Goal: Information Seeking & Learning: Learn about a topic

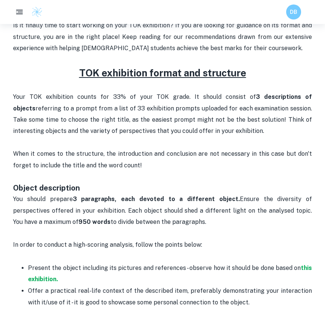
scroll to position [276, 0]
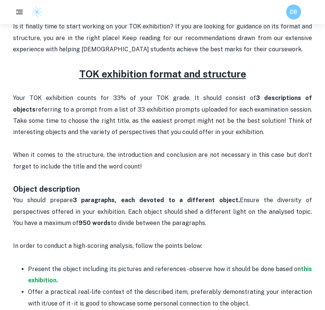
click at [136, 156] on p "When it comes to the structure, the introduction and conclusion are not necessa…" at bounding box center [162, 166] width 299 height 34
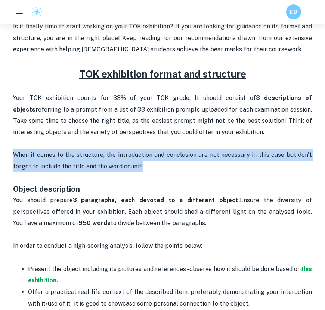
click at [136, 156] on p "When it comes to the structure, the introduction and conclusion are not necessa…" at bounding box center [162, 166] width 299 height 34
click at [145, 159] on p "When it comes to the structure, the introduction and conclusion are not necessa…" at bounding box center [162, 166] width 299 height 34
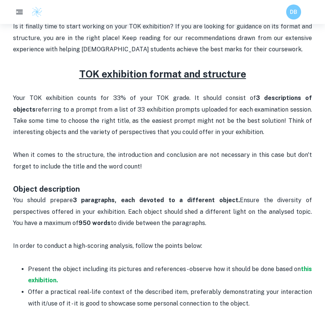
drag, startPoint x: 149, startPoint y: 165, endPoint x: 7, endPoint y: 95, distance: 158.4
click at [7, 95] on div "Home Blog TOK exhibition format and structure TOK exhibition format and structu…" at bounding box center [162, 240] width 325 height 986
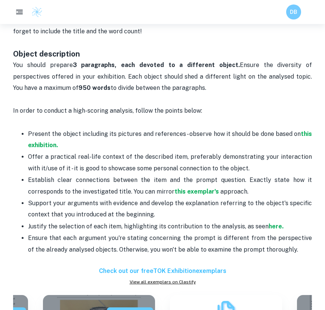
scroll to position [375, 0]
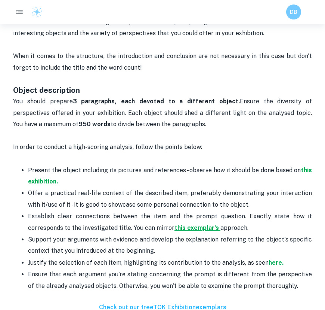
click at [202, 228] on strong "this exemplar's" at bounding box center [197, 227] width 45 height 7
click at [278, 264] on strong "here." at bounding box center [276, 262] width 15 height 7
click at [45, 176] on p "Present the object including its pictures and references - observe how it shoul…" at bounding box center [170, 176] width 284 height 23
click at [44, 178] on strong "this exhibition." at bounding box center [170, 175] width 284 height 18
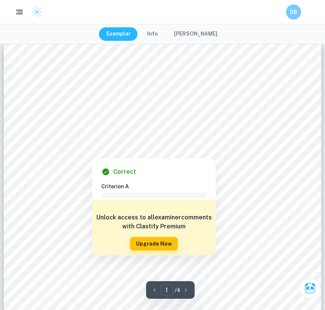
scroll to position [10, 0]
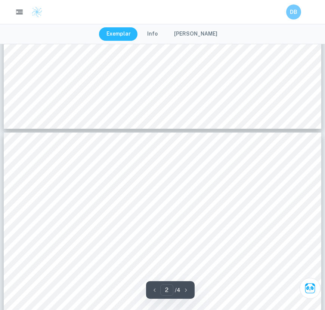
type input "1"
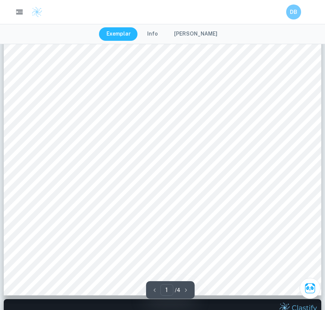
scroll to position [140, 0]
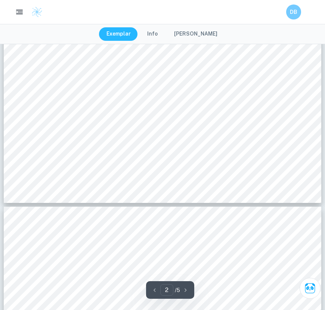
type input "3"
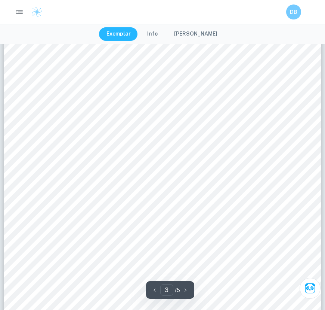
scroll to position [1117, 0]
